Goal: Navigation & Orientation: Find specific page/section

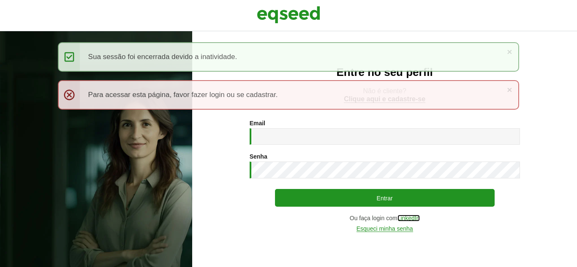
click at [416, 220] on link "LinkedIn" at bounding box center [408, 218] width 22 height 6
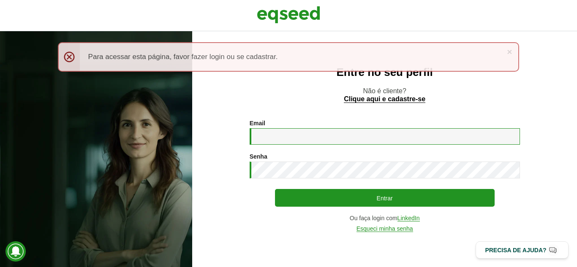
click at [304, 139] on input "Email *" at bounding box center [385, 136] width 270 height 16
type input "**********"
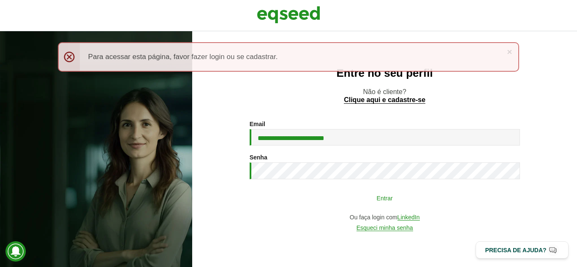
click at [366, 195] on button "Entrar" at bounding box center [385, 198] width 220 height 16
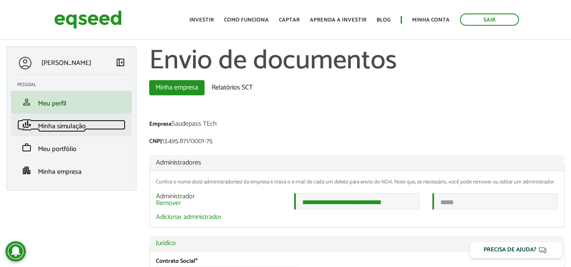
click at [77, 128] on span "Minha simulação" at bounding box center [62, 126] width 48 height 11
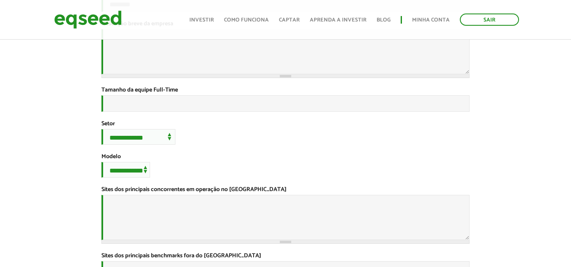
scroll to position [190, 0]
click at [170, 145] on select "**********" at bounding box center [138, 138] width 74 height 16
click at [257, 191] on div "**********" at bounding box center [285, 128] width 368 height 554
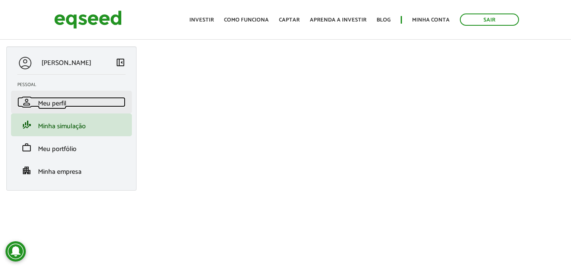
click at [52, 100] on span "Meu perfil" at bounding box center [52, 103] width 28 height 11
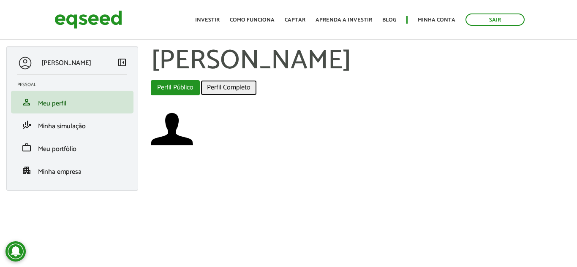
click at [228, 86] on link "Perfil Completo" at bounding box center [229, 87] width 56 height 15
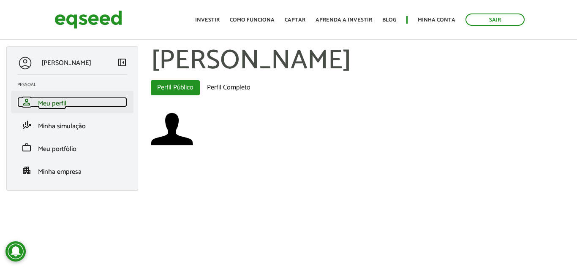
click at [67, 102] on link "person Meu perfil" at bounding box center [72, 102] width 110 height 10
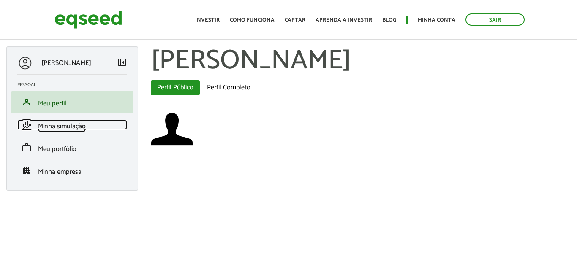
click at [51, 128] on span "Minha simulação" at bounding box center [62, 126] width 48 height 11
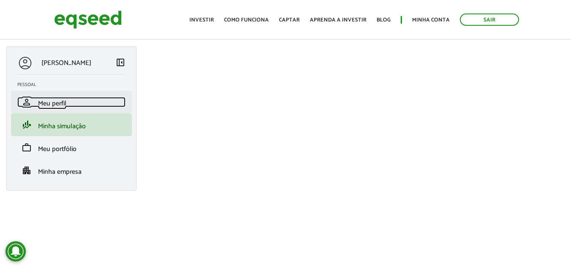
click at [69, 105] on link "person Meu perfil" at bounding box center [71, 102] width 108 height 10
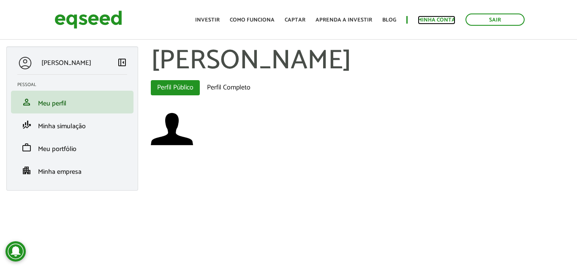
click at [434, 19] on link "Minha conta" at bounding box center [437, 19] width 38 height 5
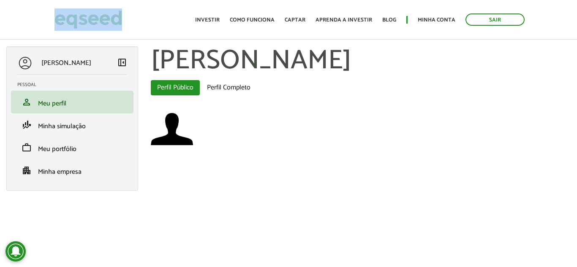
drag, startPoint x: 129, startPoint y: 18, endPoint x: 57, endPoint y: 22, distance: 71.9
click at [57, 22] on div "Sair Toggle navigation Toggle navigation Início Investir Como funciona Captar A…" at bounding box center [288, 19] width 481 height 22
copy link
click at [345, 149] on div at bounding box center [361, 130] width 420 height 44
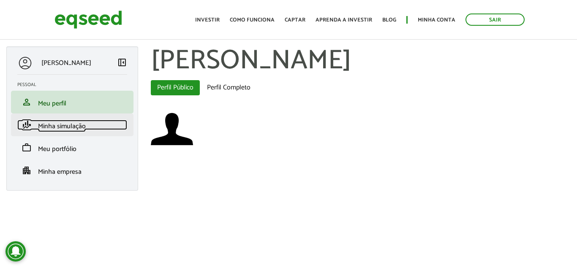
click at [70, 125] on span "Minha simulação" at bounding box center [62, 126] width 48 height 11
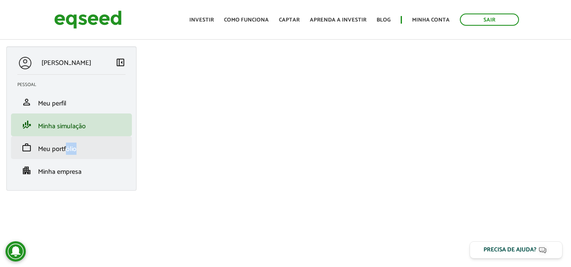
drag, startPoint x: 73, startPoint y: 158, endPoint x: 68, endPoint y: 145, distance: 14.0
click at [68, 145] on li "work Meu portfólio" at bounding box center [71, 147] width 121 height 23
click at [68, 145] on span "Meu portfólio" at bounding box center [57, 149] width 38 height 11
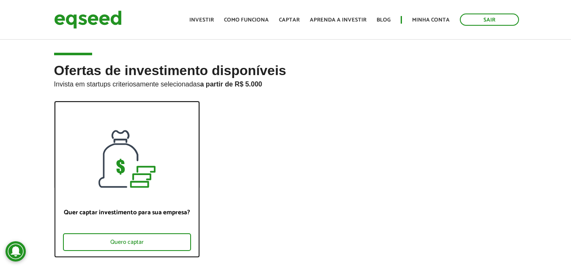
drag, startPoint x: 121, startPoint y: 241, endPoint x: 285, endPoint y: 175, distance: 177.1
click at [121, 241] on div "Quero captar" at bounding box center [127, 243] width 128 height 18
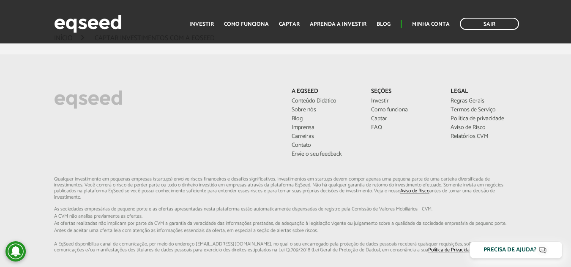
scroll to position [2629, 0]
